Goal: Navigation & Orientation: Find specific page/section

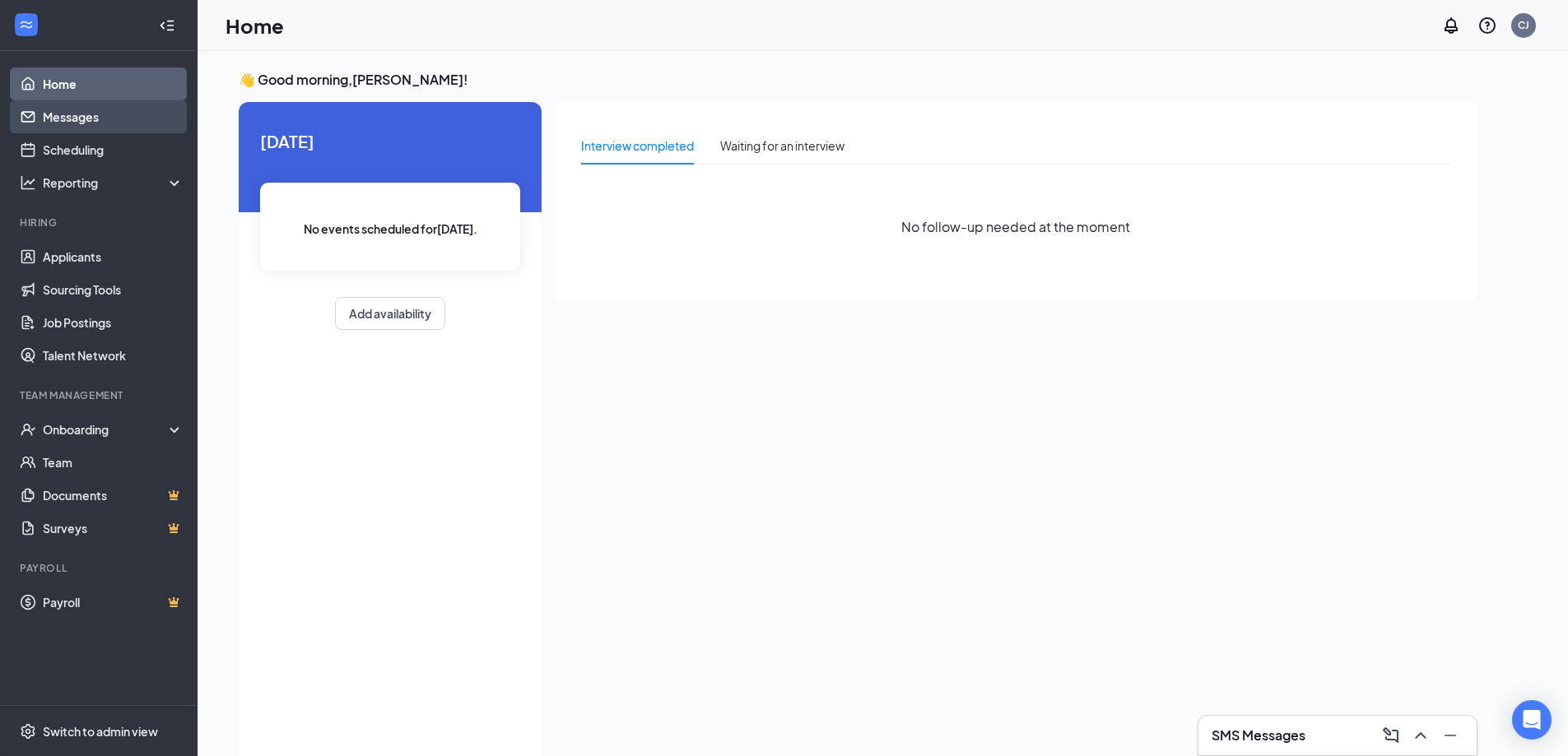
click at [123, 116] on link "Messages" at bounding box center [113, 116] width 141 height 32
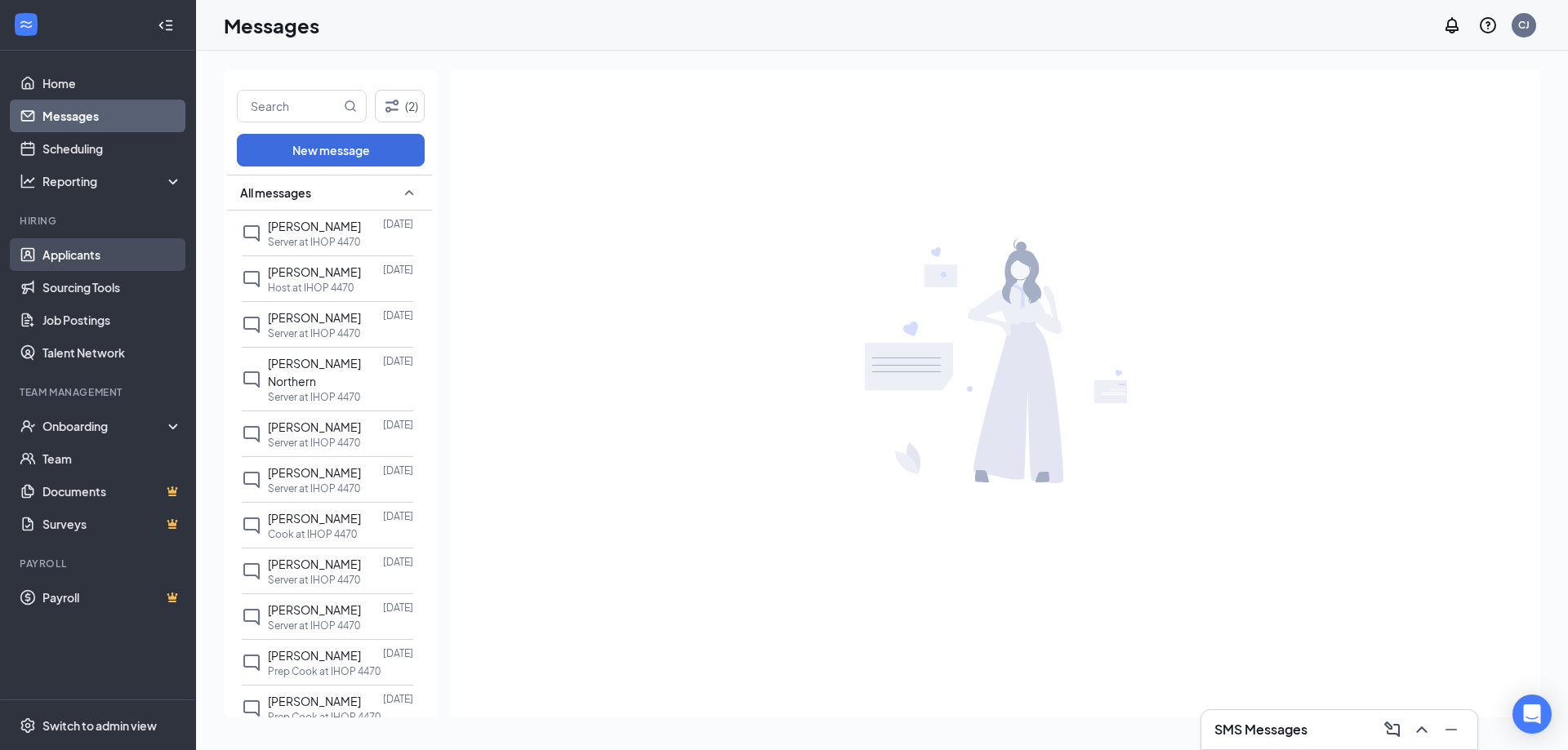
click at [107, 259] on link "Applicants" at bounding box center [112, 254] width 140 height 32
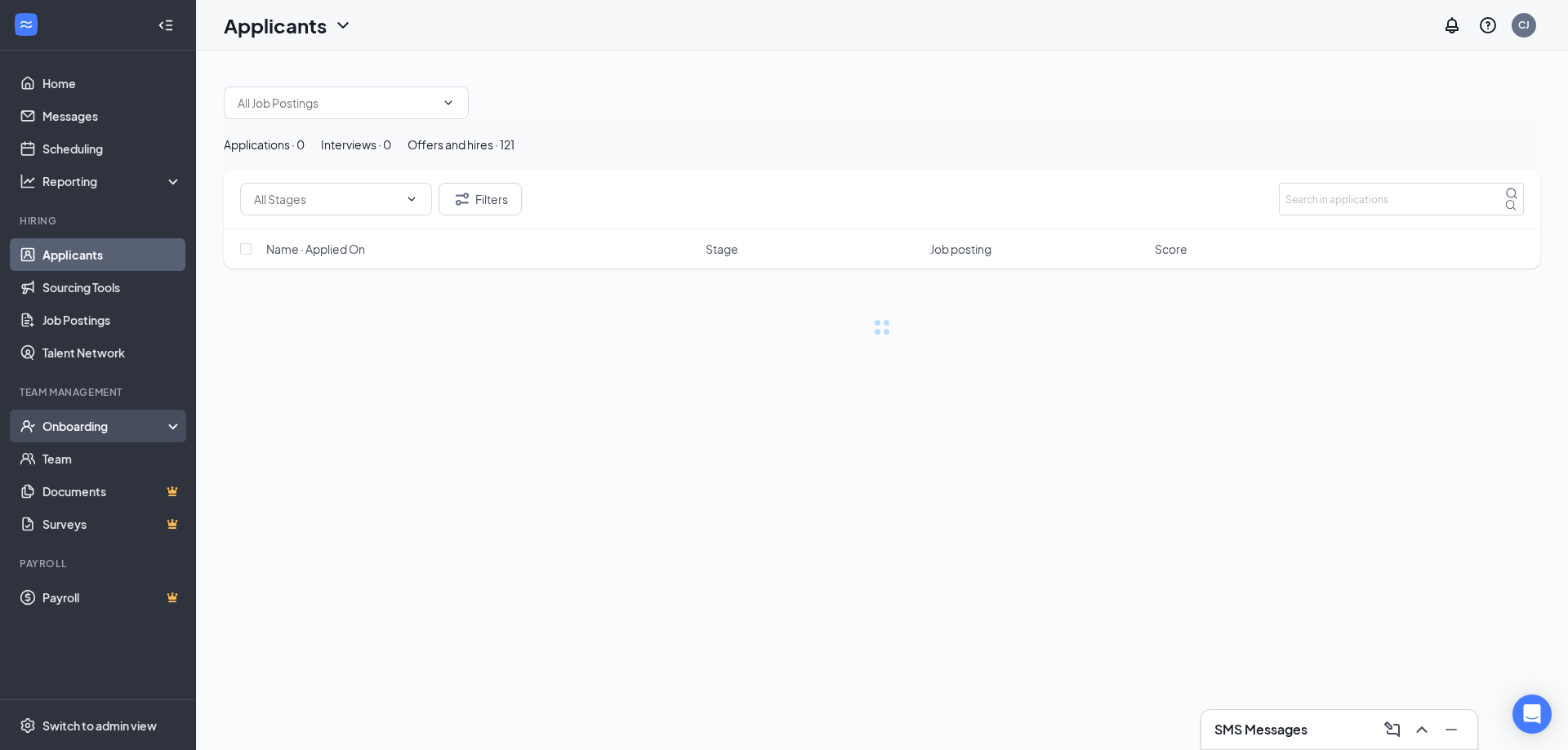
click at [64, 425] on div "Onboarding" at bounding box center [105, 426] width 126 height 17
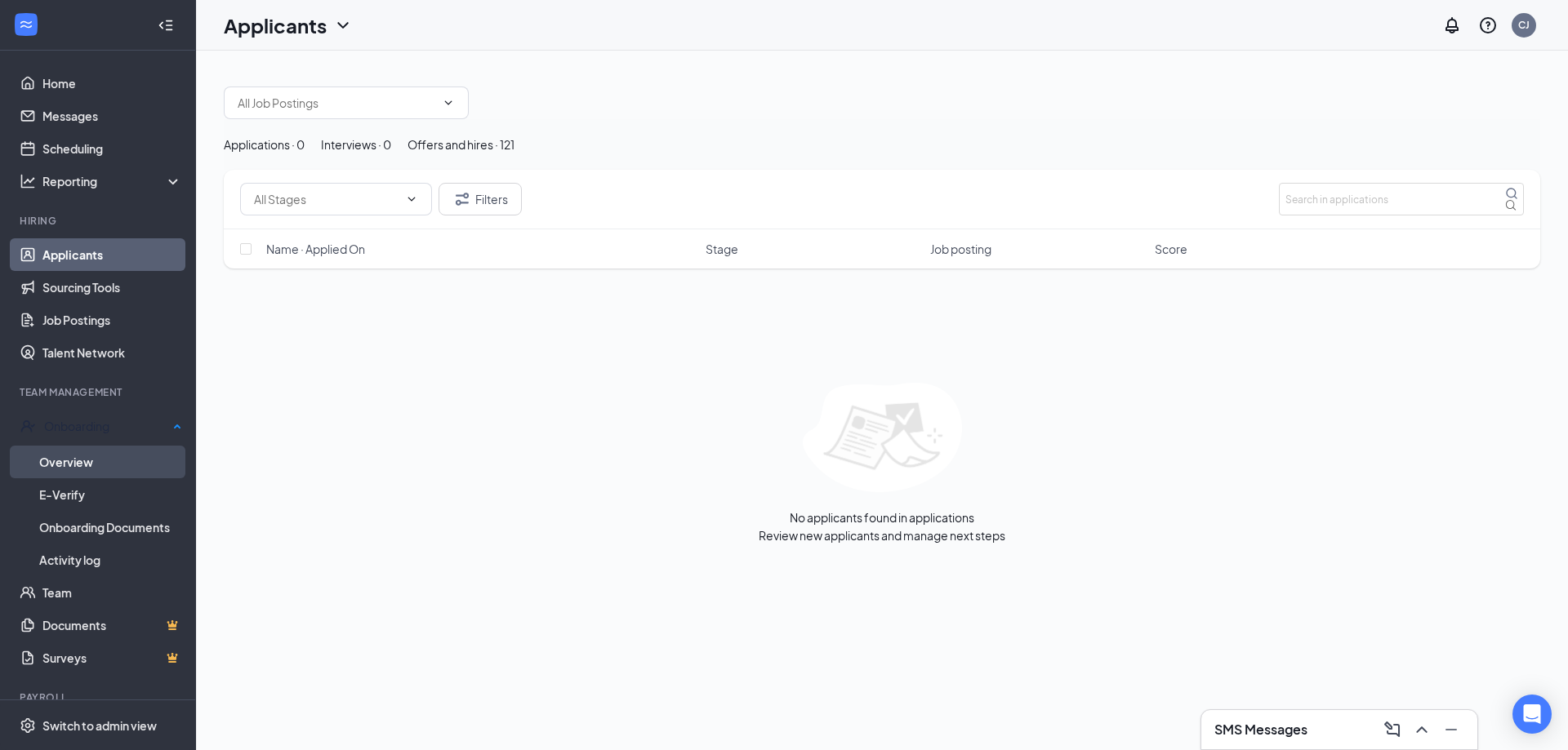
click at [100, 459] on link "Overview" at bounding box center [110, 461] width 143 height 32
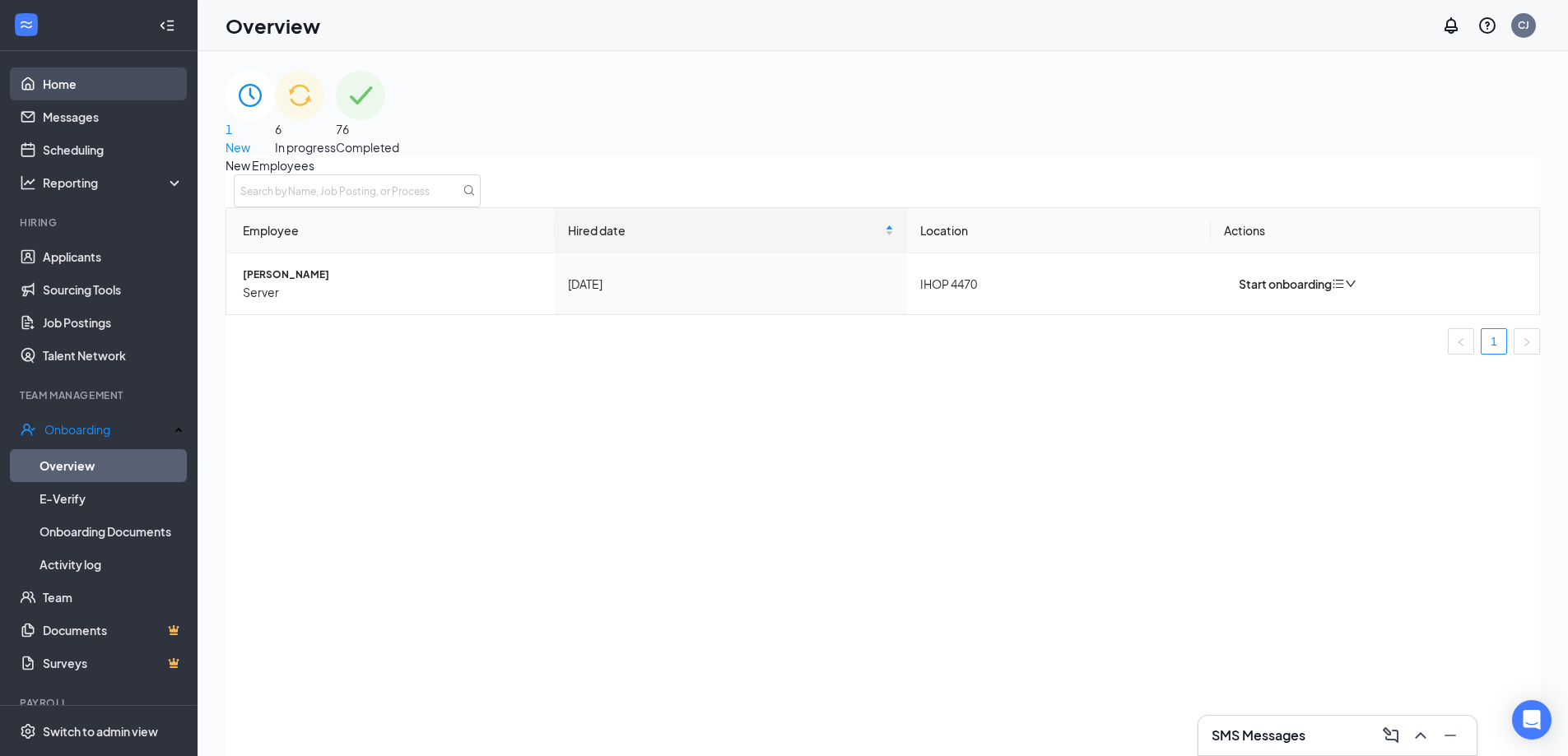
click at [142, 83] on link "Home" at bounding box center [113, 83] width 141 height 32
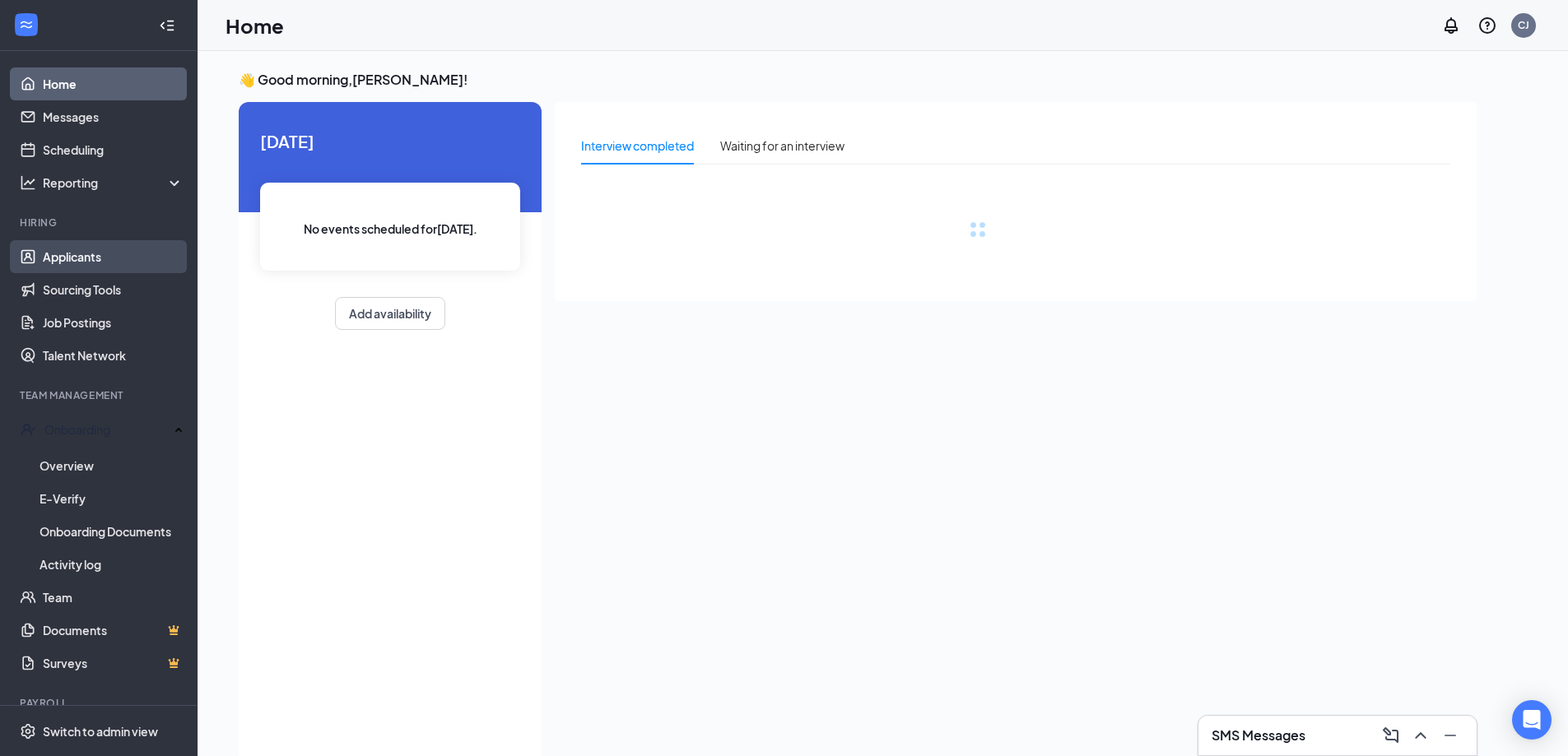
click at [64, 246] on link "Applicants" at bounding box center [113, 256] width 141 height 32
